Goal: Find specific page/section: Find specific page/section

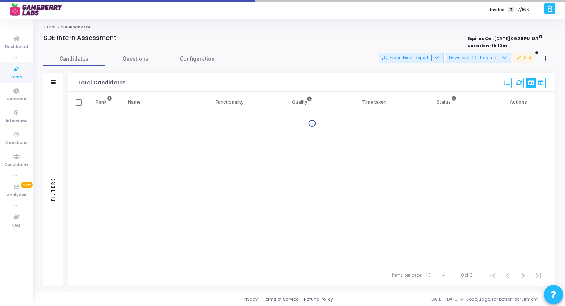
click at [24, 72] on icon at bounding box center [16, 70] width 16 height 10
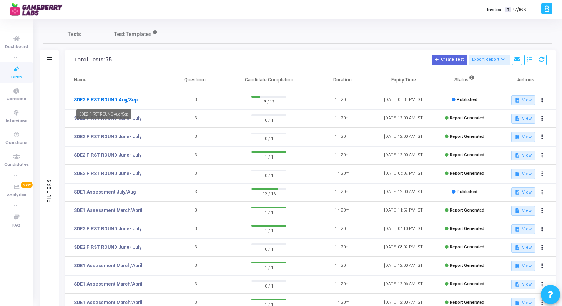
click at [98, 102] on link "SDE2 FIRST ROUND Aug/Sep" at bounding box center [106, 99] width 64 height 7
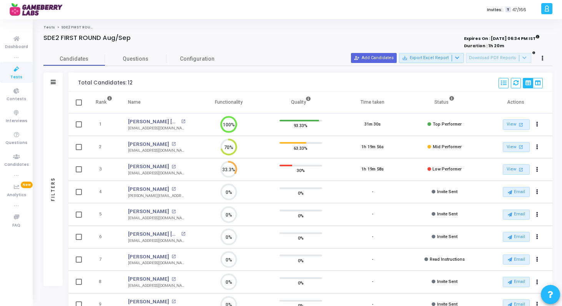
click at [23, 73] on icon at bounding box center [16, 70] width 16 height 10
